Goal: Information Seeking & Learning: Check status

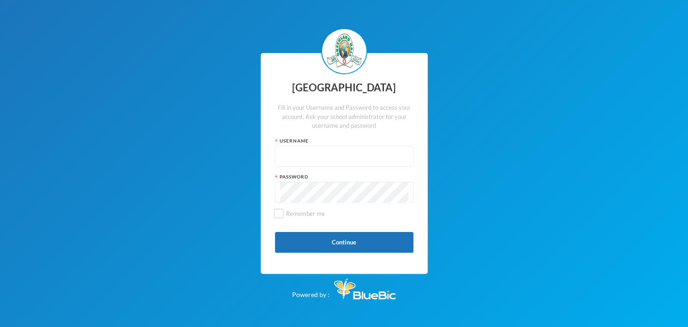
click at [328, 157] on input "text" at bounding box center [344, 156] width 128 height 21
paste input "p-gl236"
type input "p-gl236"
click at [335, 241] on button "Continue" at bounding box center [344, 242] width 138 height 21
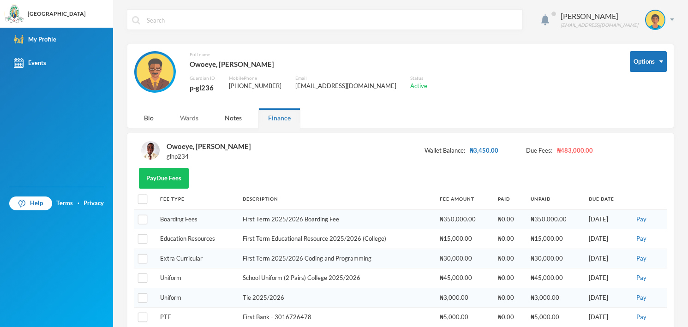
click at [185, 118] on div "Wards" at bounding box center [189, 118] width 38 height 20
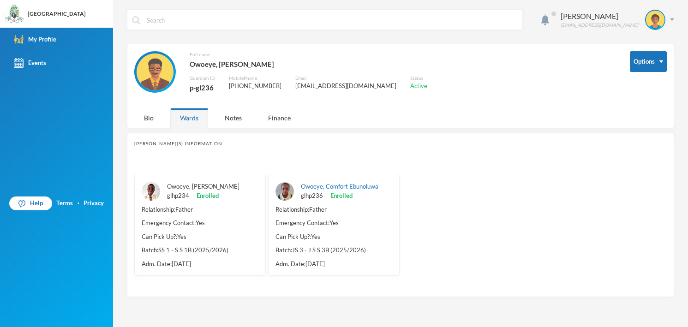
click at [192, 184] on link "Owoeye, [PERSON_NAME]" at bounding box center [203, 186] width 72 height 7
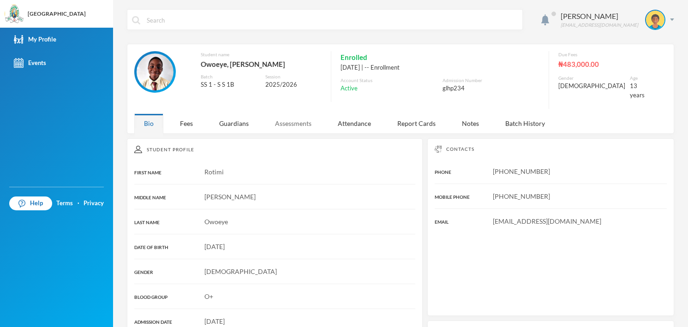
click at [290, 118] on div "Assessments" at bounding box center [293, 124] width 56 height 20
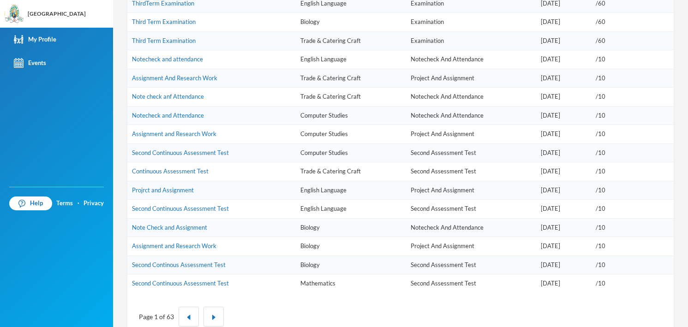
scroll to position [503, 0]
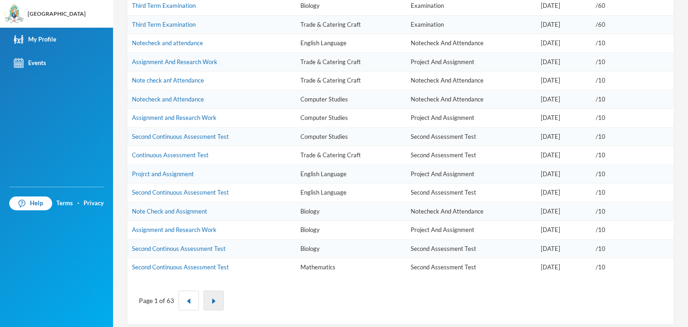
click at [213, 299] on img "button" at bounding box center [214, 302] width 6 height 6
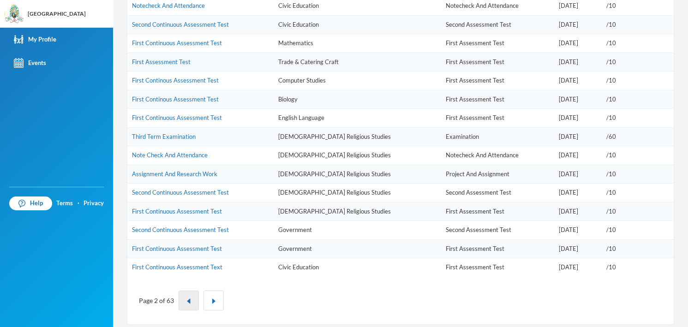
click at [189, 299] on img "button" at bounding box center [189, 302] width 6 height 6
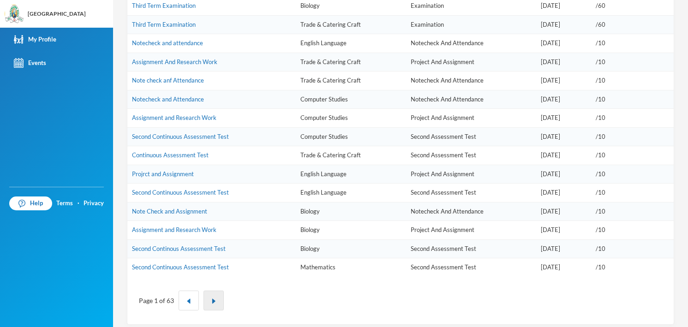
click at [212, 299] on img "button" at bounding box center [214, 302] width 6 height 6
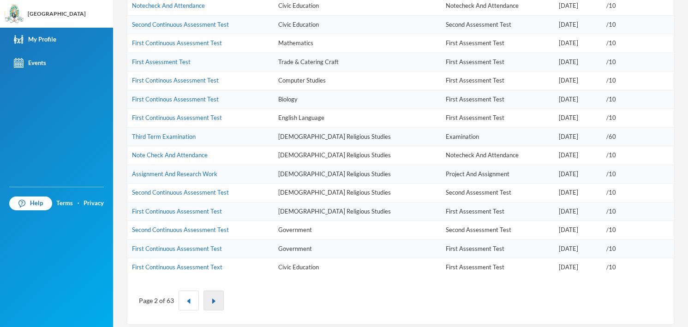
click at [212, 299] on img "button" at bounding box center [214, 302] width 6 height 6
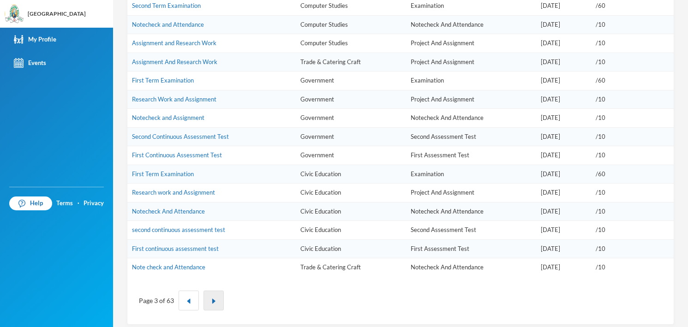
click at [212, 299] on img "button" at bounding box center [214, 302] width 6 height 6
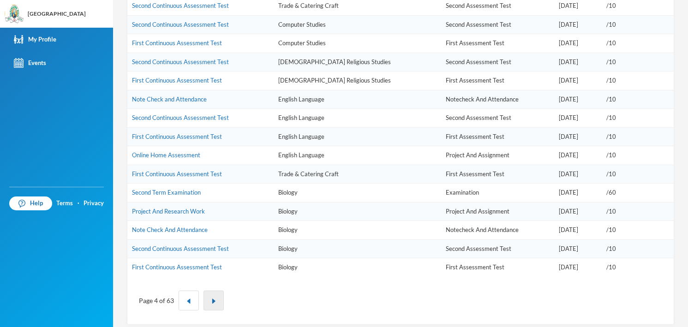
click at [212, 299] on img "button" at bounding box center [214, 302] width 6 height 6
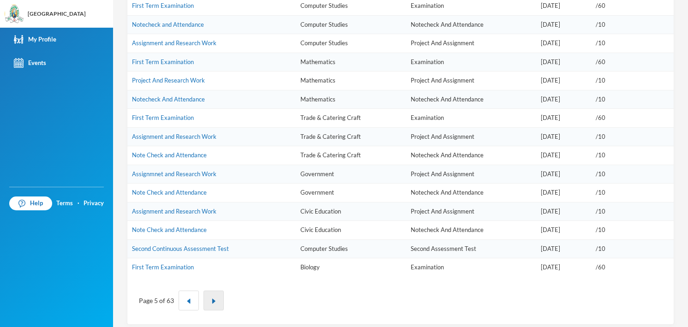
click at [214, 299] on img "button" at bounding box center [214, 302] width 6 height 6
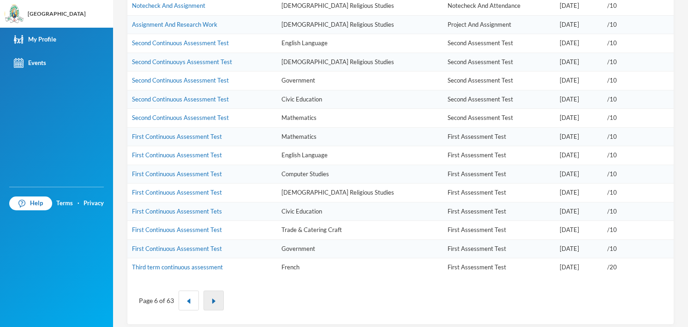
click at [214, 299] on img "button" at bounding box center [214, 302] width 6 height 6
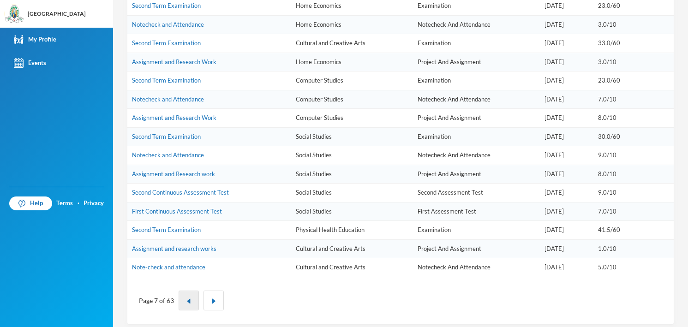
click at [186, 299] on img "button" at bounding box center [189, 302] width 6 height 6
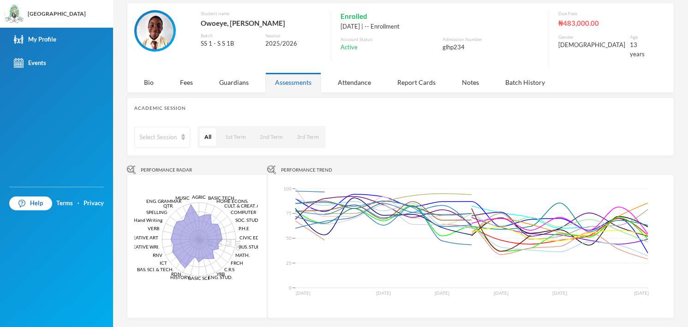
scroll to position [0, 0]
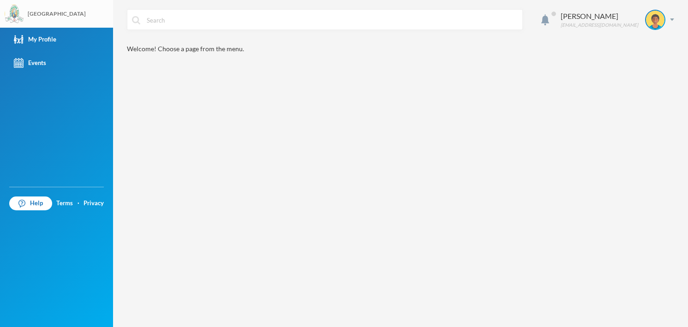
click at [35, 16] on div "[GEOGRAPHIC_DATA]" at bounding box center [57, 14] width 58 height 8
click at [47, 39] on div "My Profile" at bounding box center [35, 40] width 42 height 10
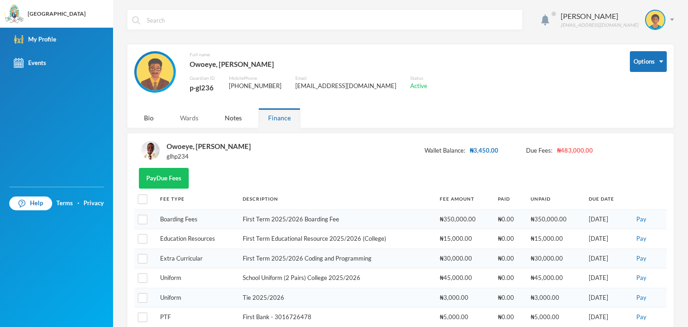
click at [186, 118] on div "Wards" at bounding box center [189, 118] width 38 height 20
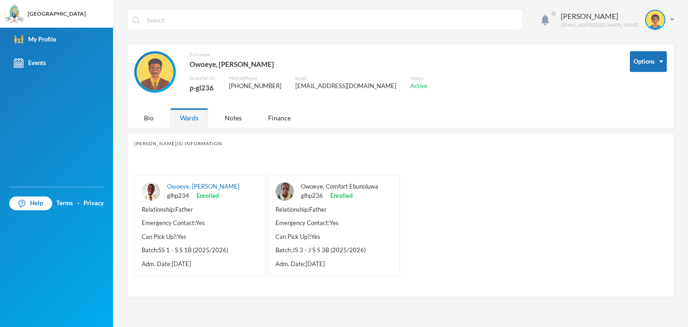
click at [314, 185] on link "Owoeye, Comfort Ebunoluwa" at bounding box center [340, 186] width 78 height 7
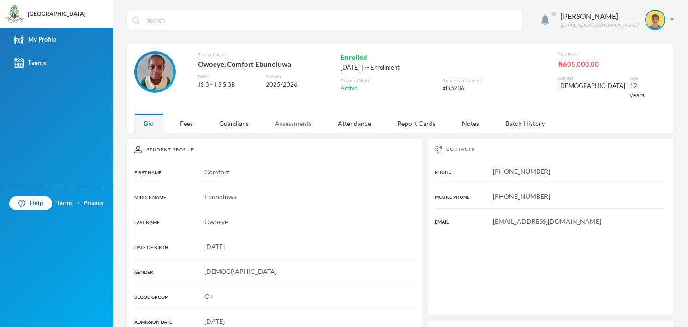
click at [296, 115] on div "Assessments" at bounding box center [293, 124] width 56 height 20
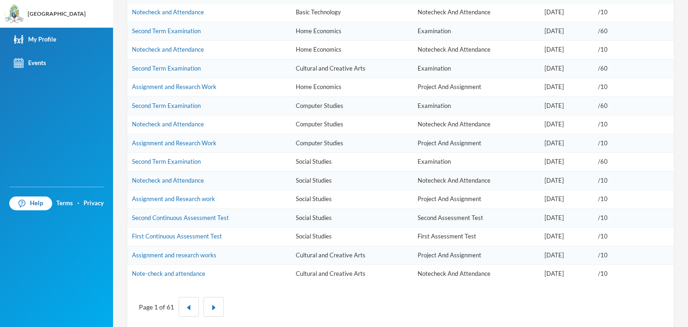
scroll to position [503, 0]
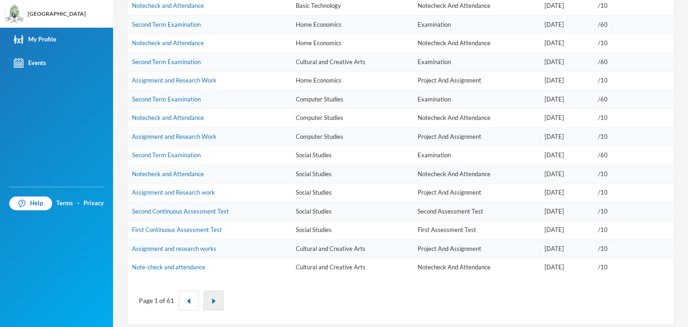
click at [213, 299] on img "button" at bounding box center [214, 302] width 6 height 6
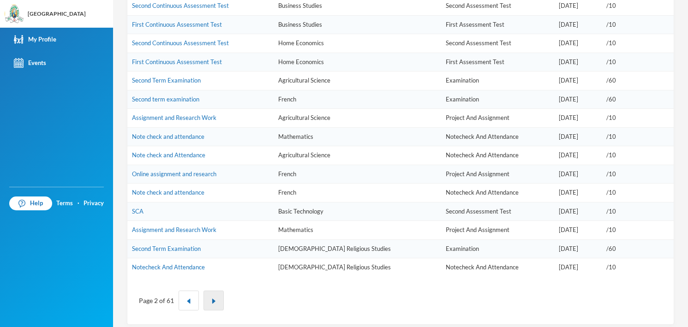
click at [213, 299] on img "button" at bounding box center [214, 302] width 6 height 6
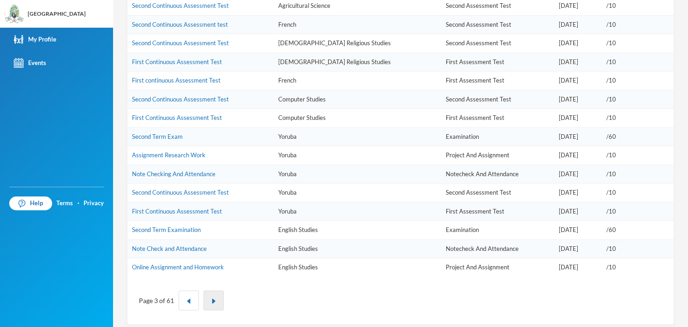
click at [213, 299] on img "button" at bounding box center [214, 302] width 6 height 6
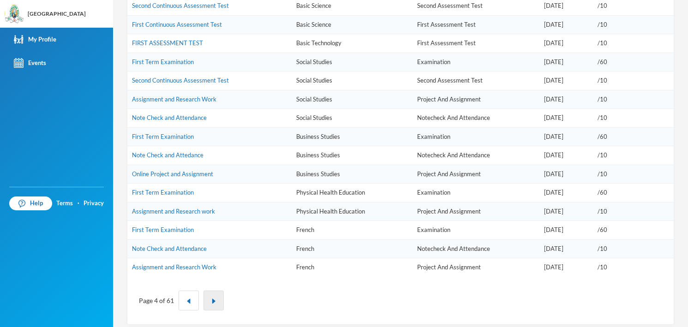
click at [213, 299] on img "button" at bounding box center [214, 302] width 6 height 6
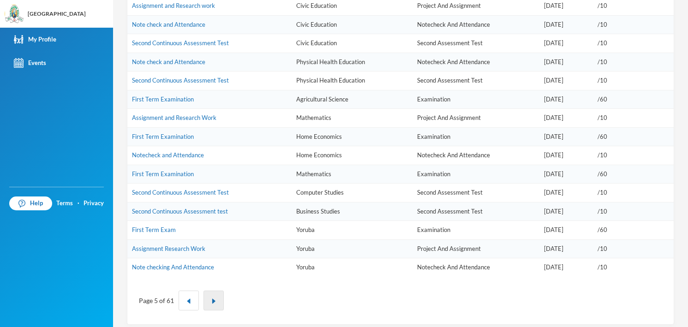
click at [213, 299] on img "button" at bounding box center [214, 302] width 6 height 6
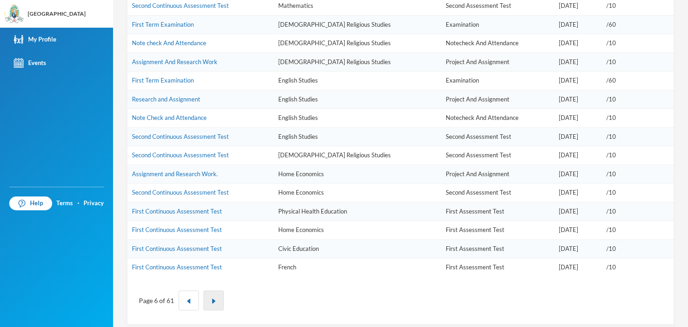
click at [215, 299] on img "button" at bounding box center [214, 302] width 6 height 6
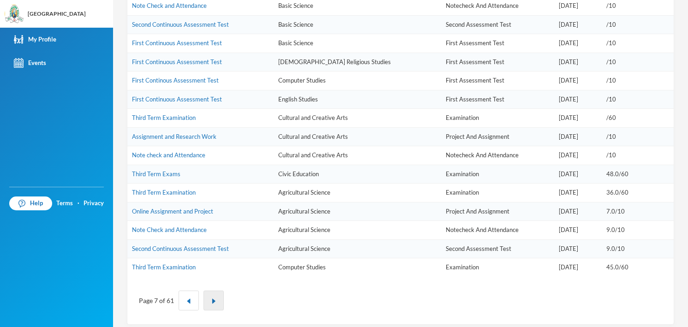
click at [215, 299] on img "button" at bounding box center [214, 302] width 6 height 6
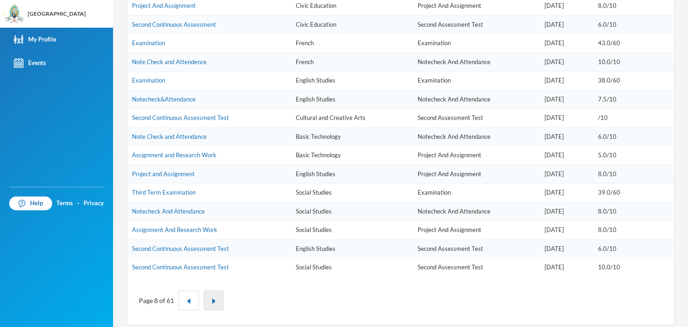
click at [214, 299] on img "button" at bounding box center [214, 302] width 6 height 6
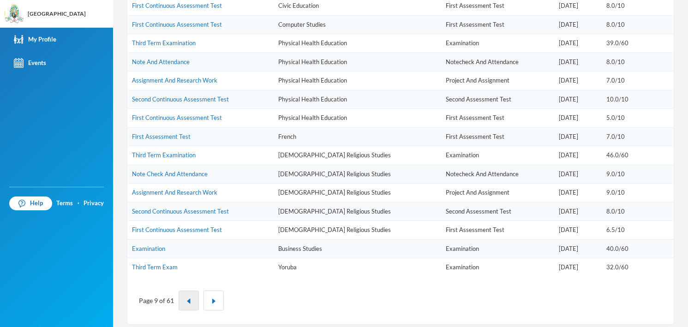
click at [187, 291] on button "button" at bounding box center [189, 301] width 20 height 20
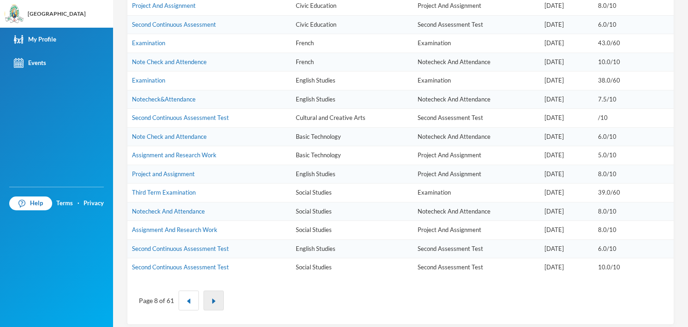
click at [213, 299] on img "button" at bounding box center [214, 302] width 6 height 6
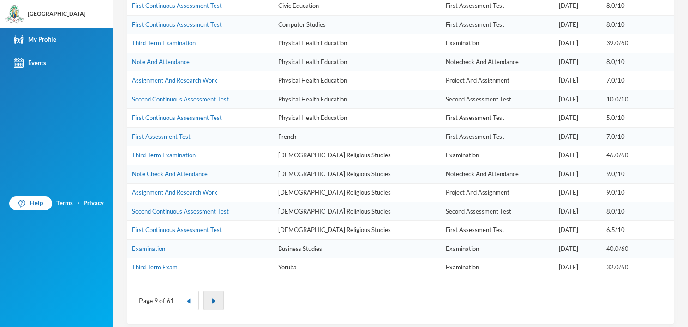
click at [214, 299] on img "button" at bounding box center [214, 302] width 6 height 6
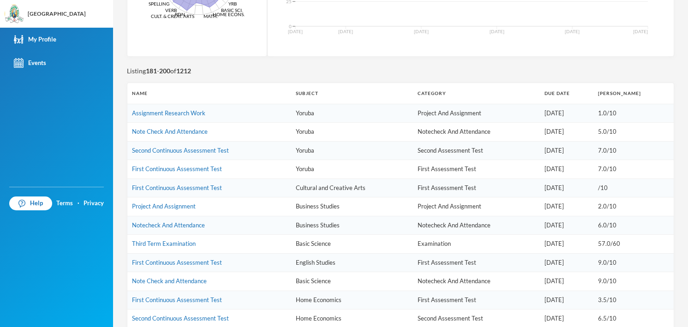
scroll to position [319, 0]
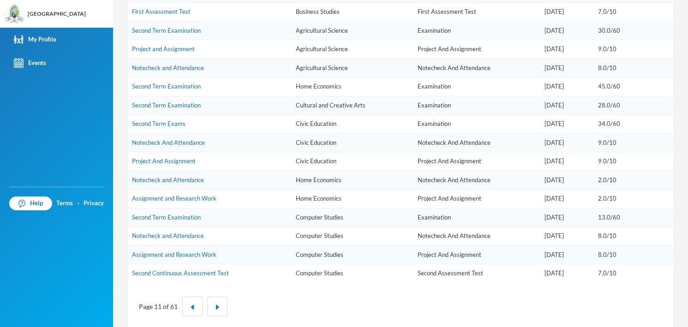
scroll to position [503, 0]
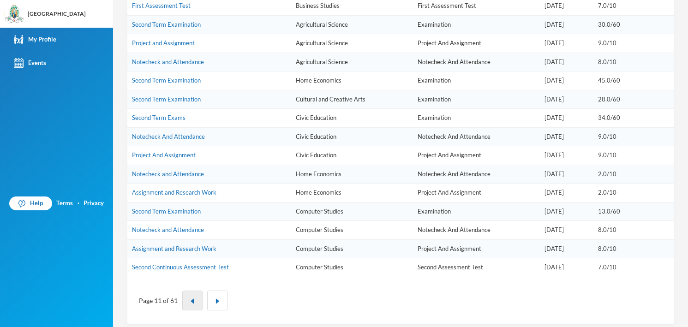
click at [191, 299] on img "button" at bounding box center [193, 302] width 6 height 6
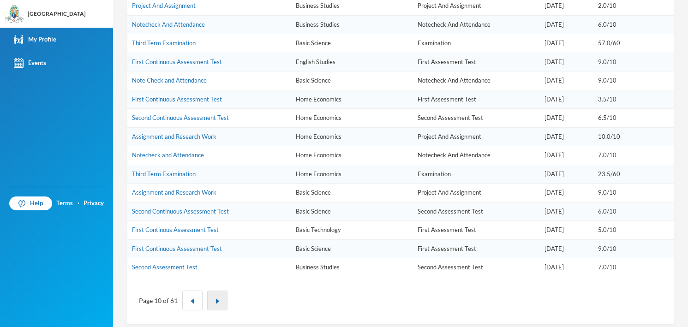
click at [215, 299] on img "button" at bounding box center [218, 302] width 6 height 6
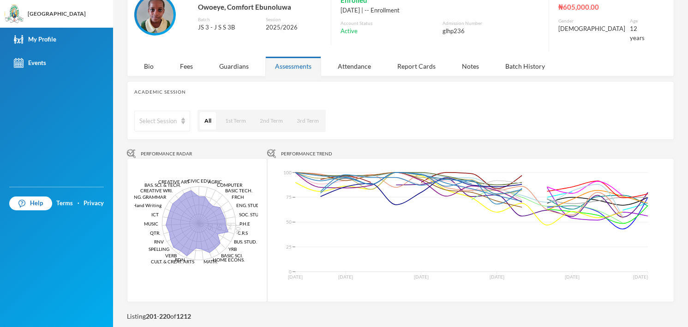
scroll to position [0, 0]
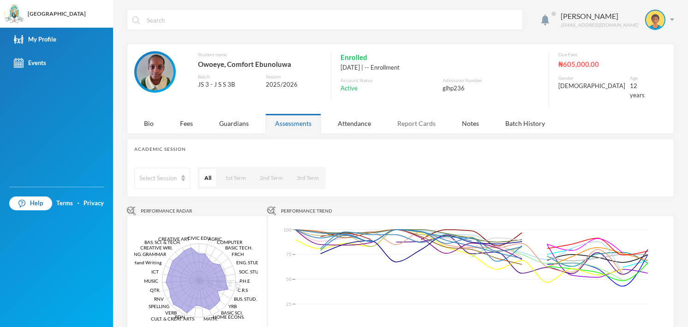
click at [418, 119] on div "Report Cards" at bounding box center [417, 124] width 58 height 20
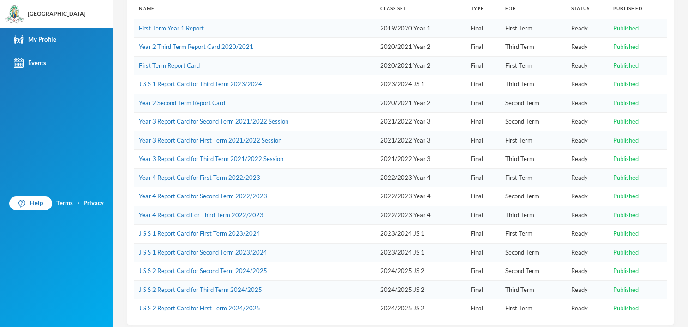
scroll to position [169, 0]
click at [233, 286] on link "J S S 2 Report Card for Third Term 2024/2025" at bounding box center [200, 289] width 123 height 7
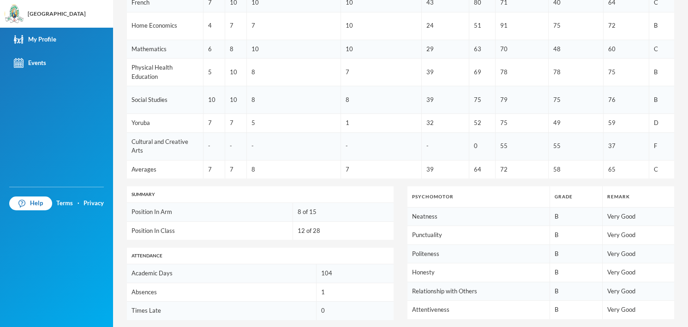
scroll to position [170, 0]
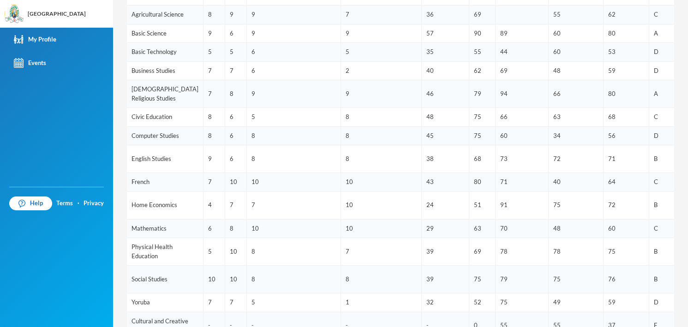
drag, startPoint x: 227, startPoint y: 2, endPoint x: 470, endPoint y: 84, distance: 256.4
click at [496, 62] on td "44" at bounding box center [522, 52] width 53 height 19
